Goal: Task Accomplishment & Management: Use online tool/utility

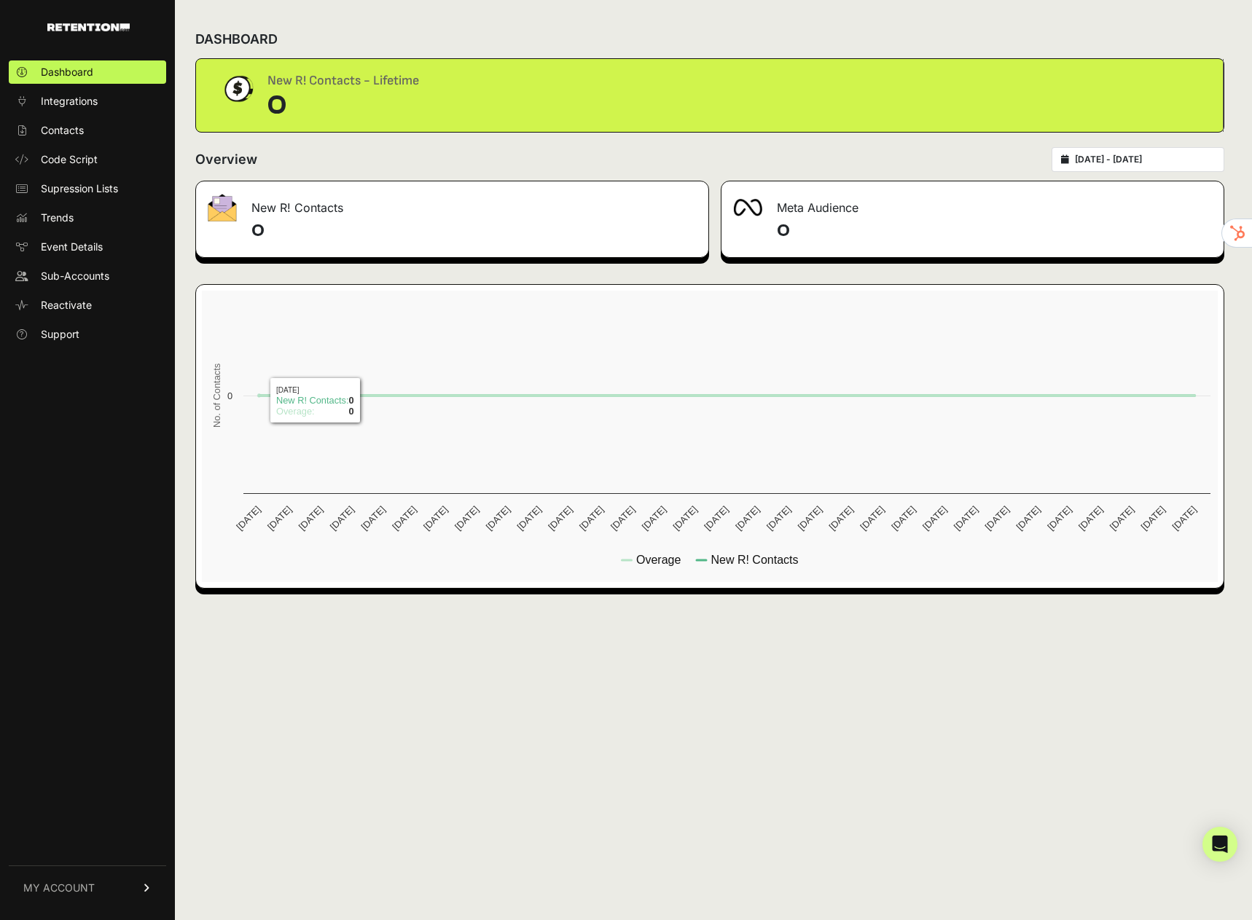
click at [66, 491] on div "Dashboard Integrations Contacts Code Script Supression Lists Trends Event Detai…" at bounding box center [87, 482] width 175 height 873
click at [88, 270] on span "Sub-Accounts" at bounding box center [75, 276] width 68 height 15
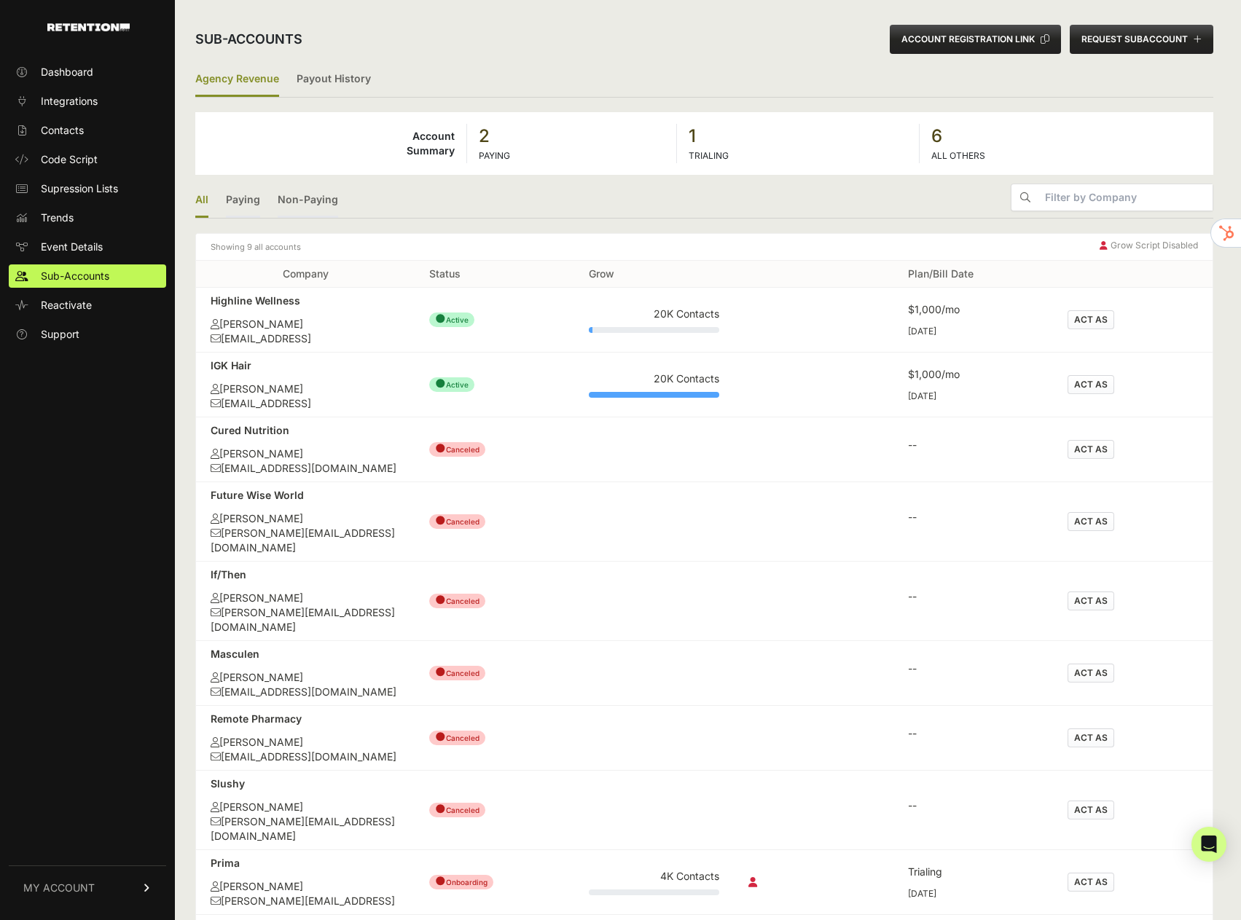
scroll to position [9, 0]
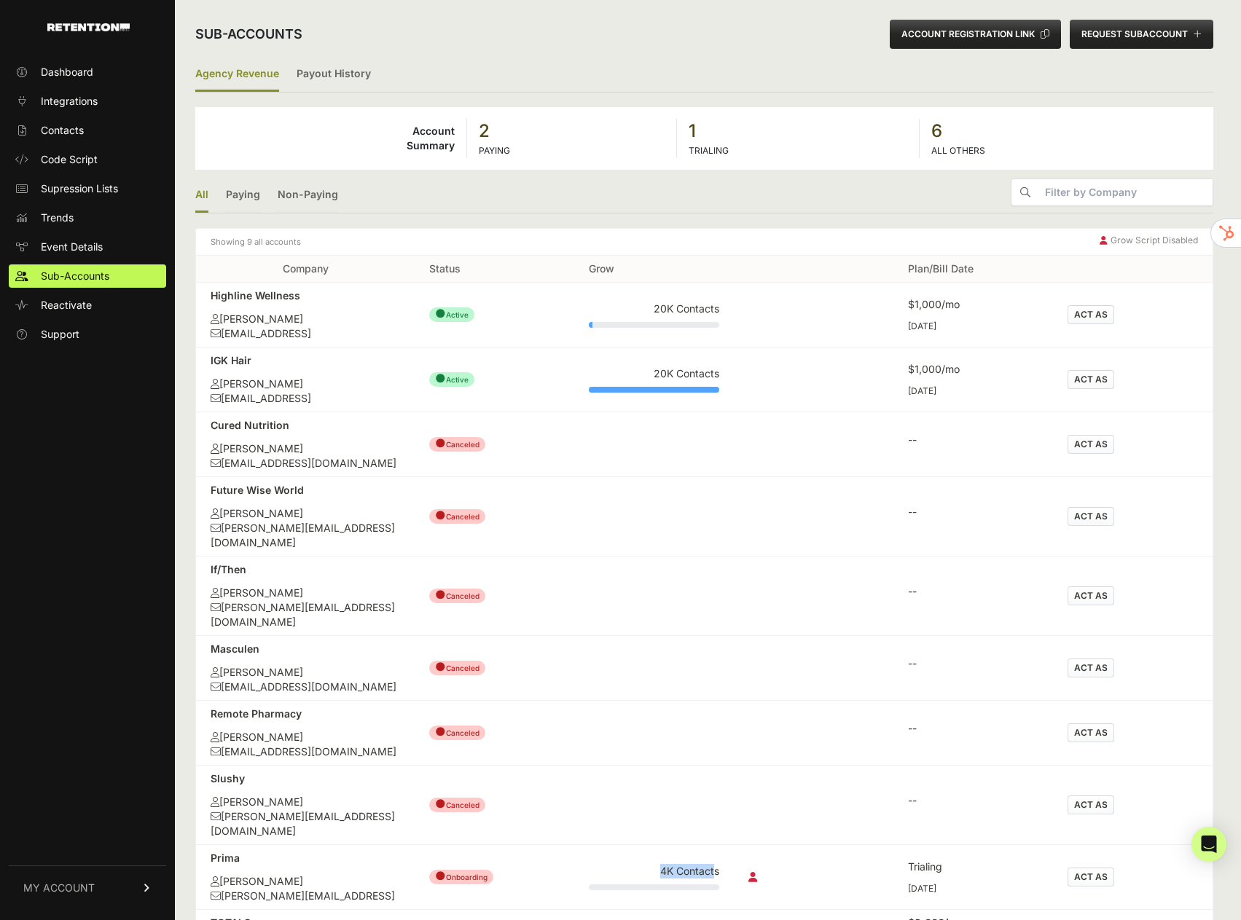
drag, startPoint x: 719, startPoint y: 828, endPoint x: 645, endPoint y: 820, distance: 74.8
click at [596, 864] on div "4K Contacts" at bounding box center [654, 871] width 130 height 15
click at [693, 864] on div "4K Contacts" at bounding box center [654, 871] width 130 height 15
click at [726, 852] on td "4K Contacts" at bounding box center [654, 877] width 160 height 65
click at [725, 845] on td "4K Contacts" at bounding box center [654, 877] width 160 height 65
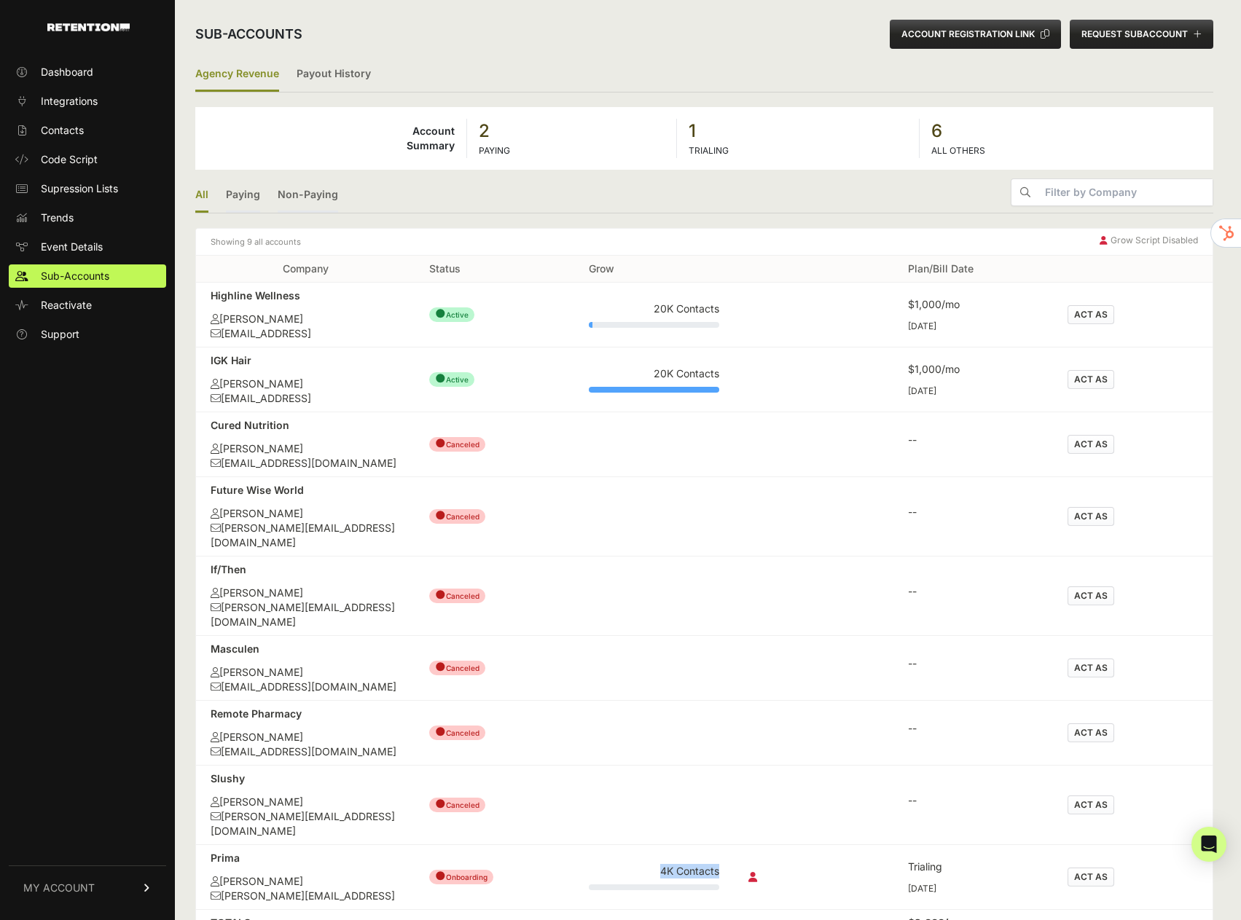
drag, startPoint x: 731, startPoint y: 824, endPoint x: 650, endPoint y: 825, distance: 81.6
click at [650, 845] on td "4K Contacts" at bounding box center [654, 877] width 160 height 65
copy div "4K Contacts"
click at [1091, 868] on button "ACT AS" at bounding box center [1090, 877] width 47 height 19
